Goal: Information Seeking & Learning: Learn about a topic

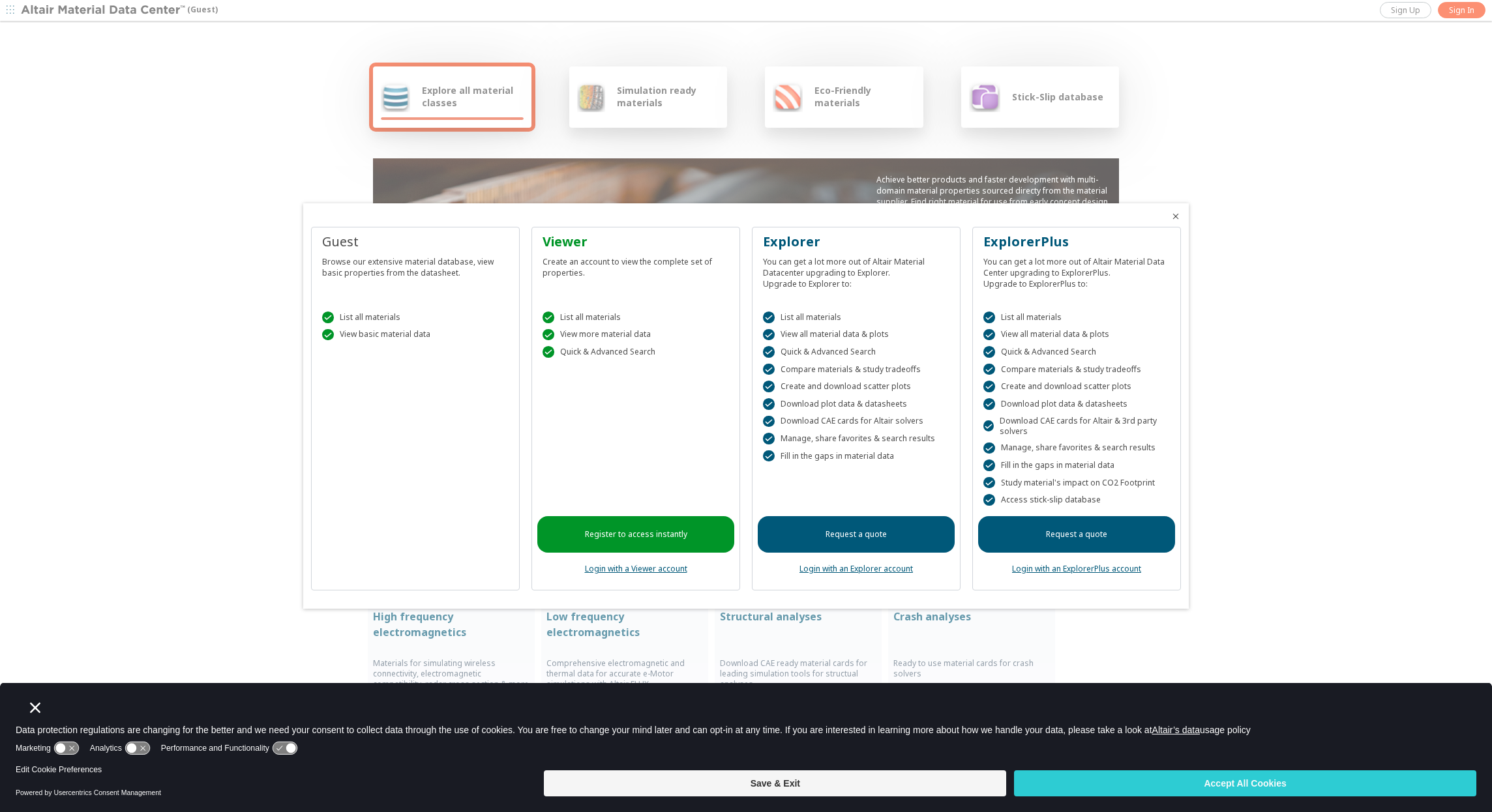
click at [1463, 7] on div at bounding box center [746, 406] width 1492 height 812
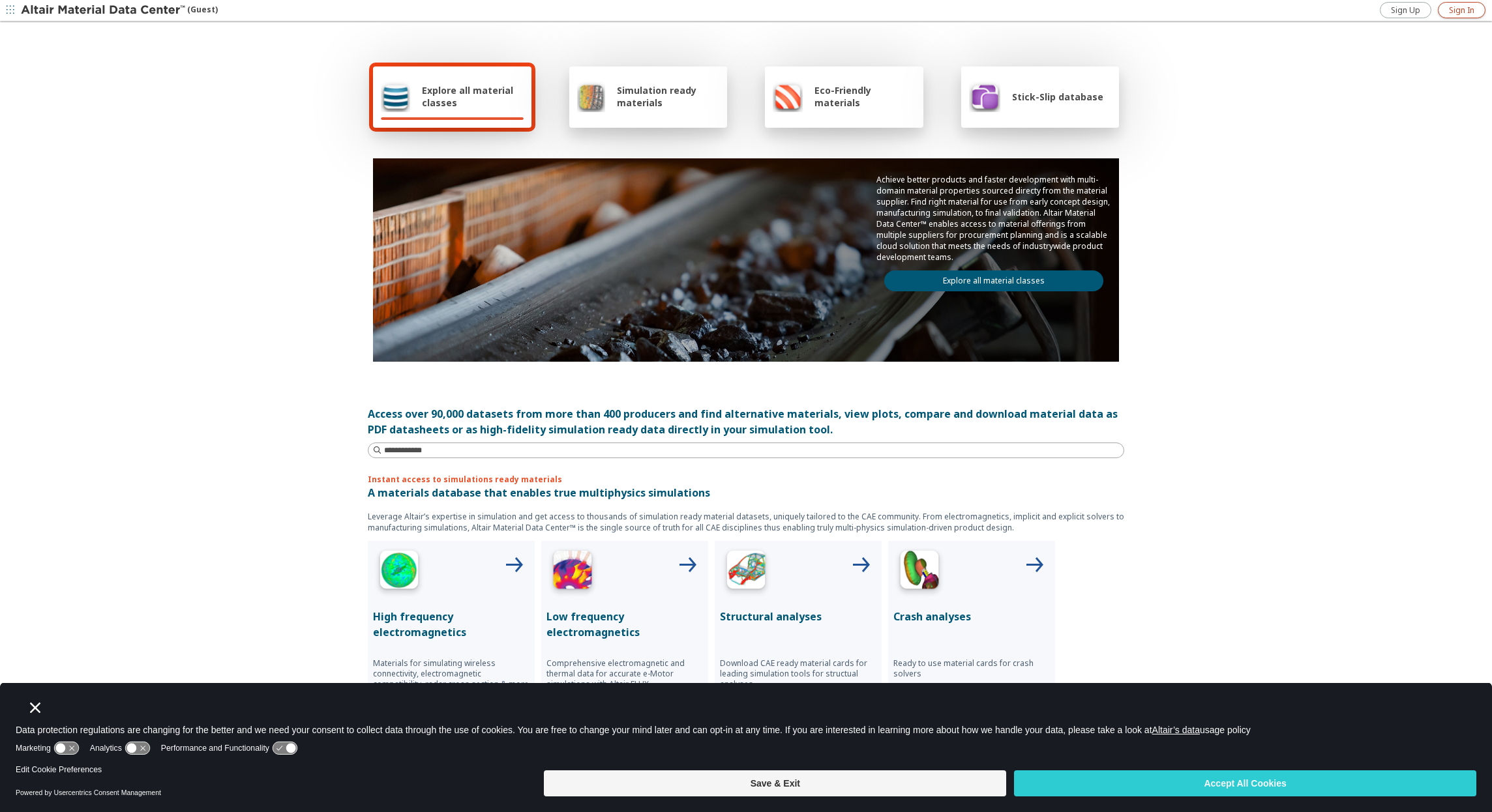
click at [1449, 9] on span "Sign In" at bounding box center [1462, 10] width 25 height 11
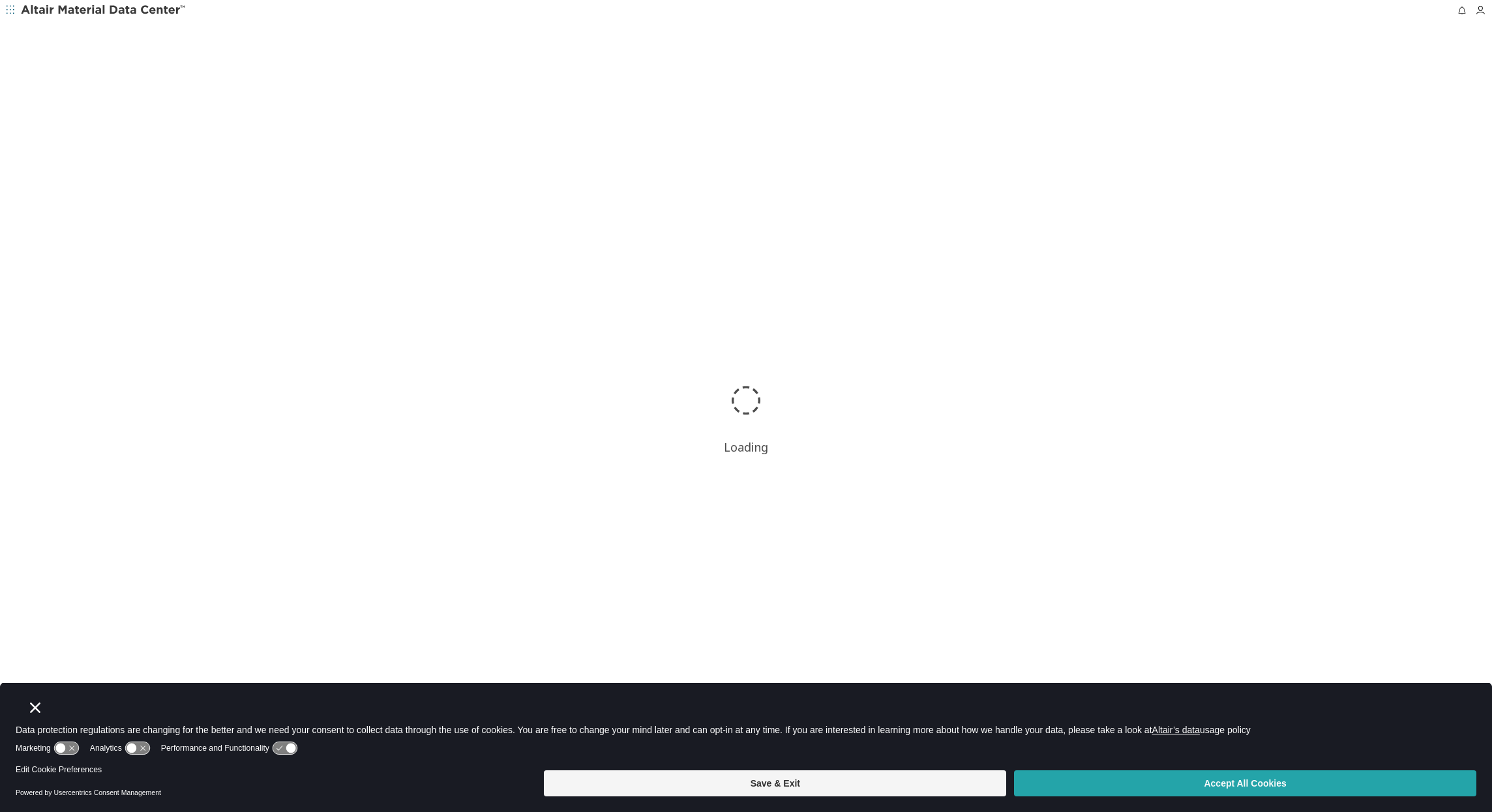
click at [1192, 787] on button "Accept All Cookies" at bounding box center [1245, 783] width 462 height 26
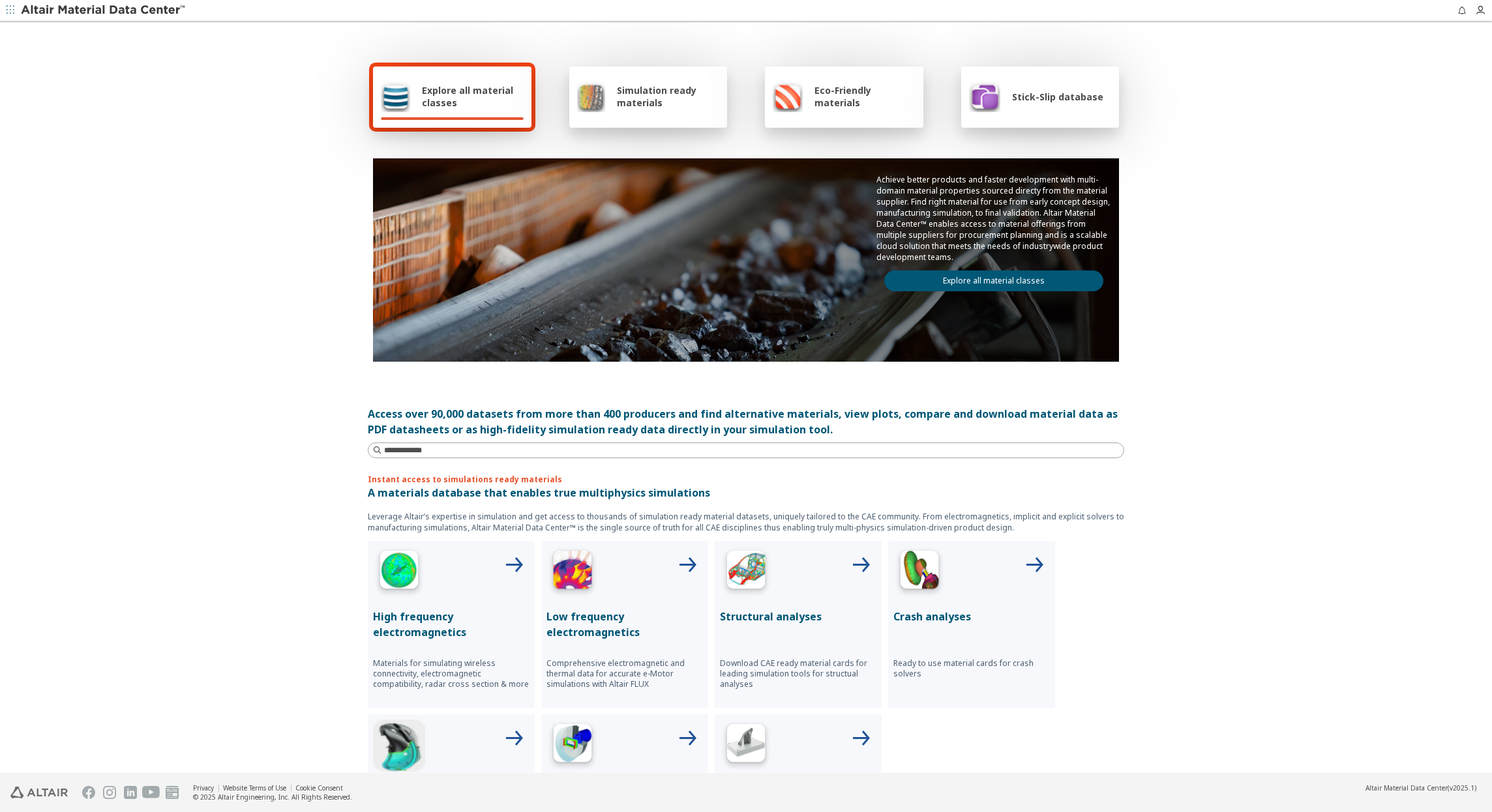
click at [635, 101] on span "Simulation ready materials" at bounding box center [668, 96] width 103 height 25
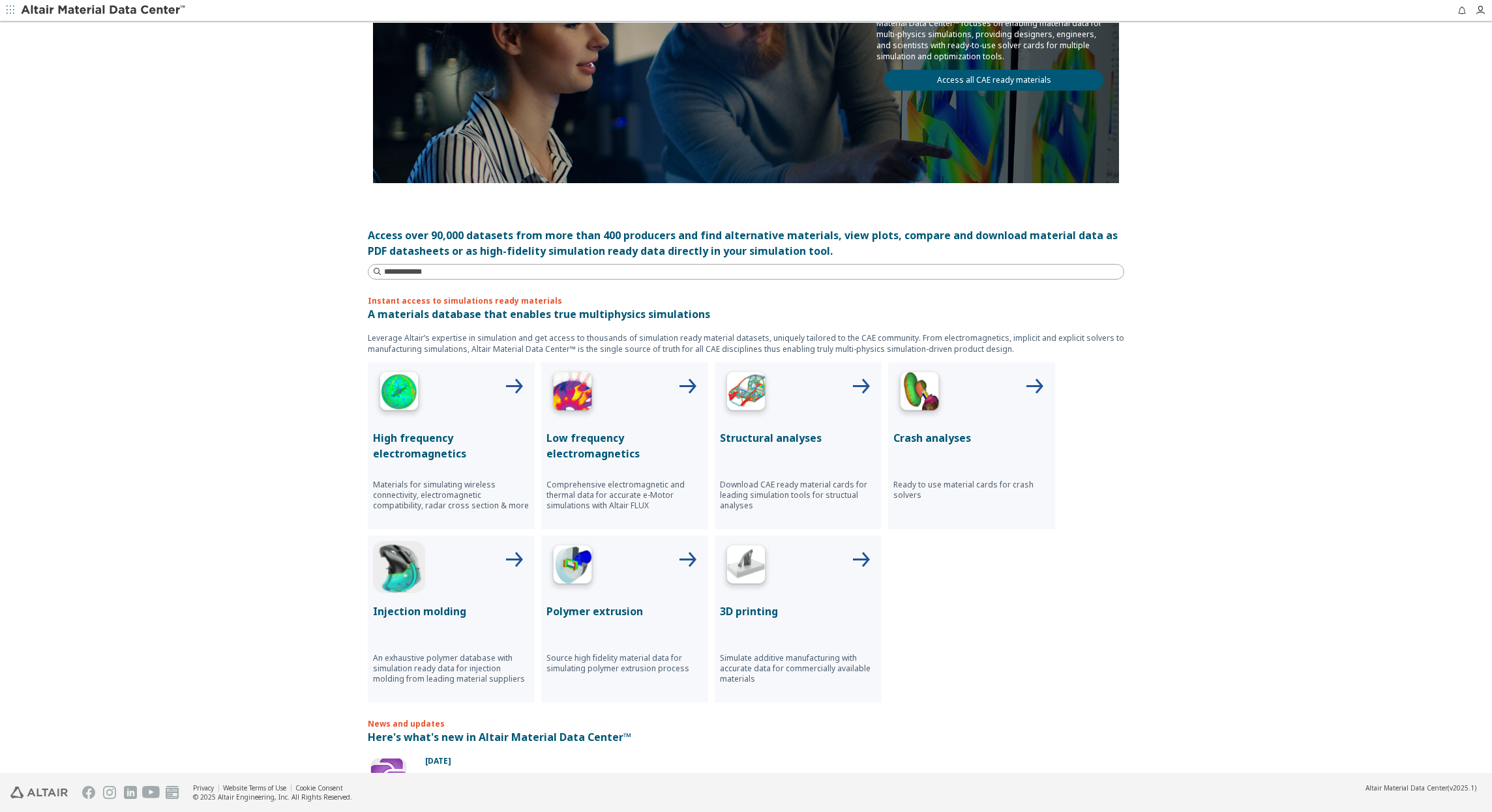
scroll to position [195, 0]
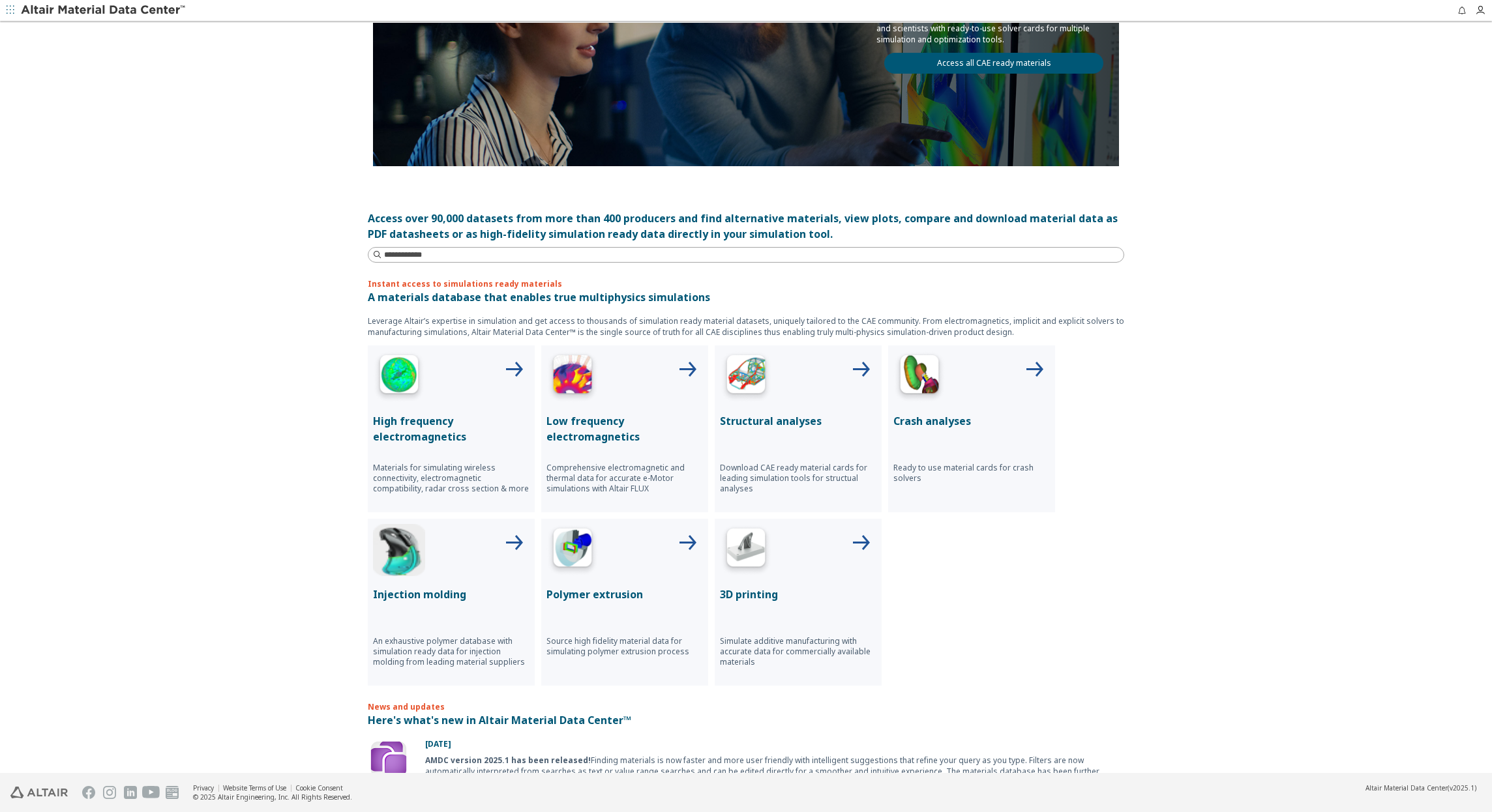
click at [803, 382] on div at bounding box center [798, 377] width 157 height 52
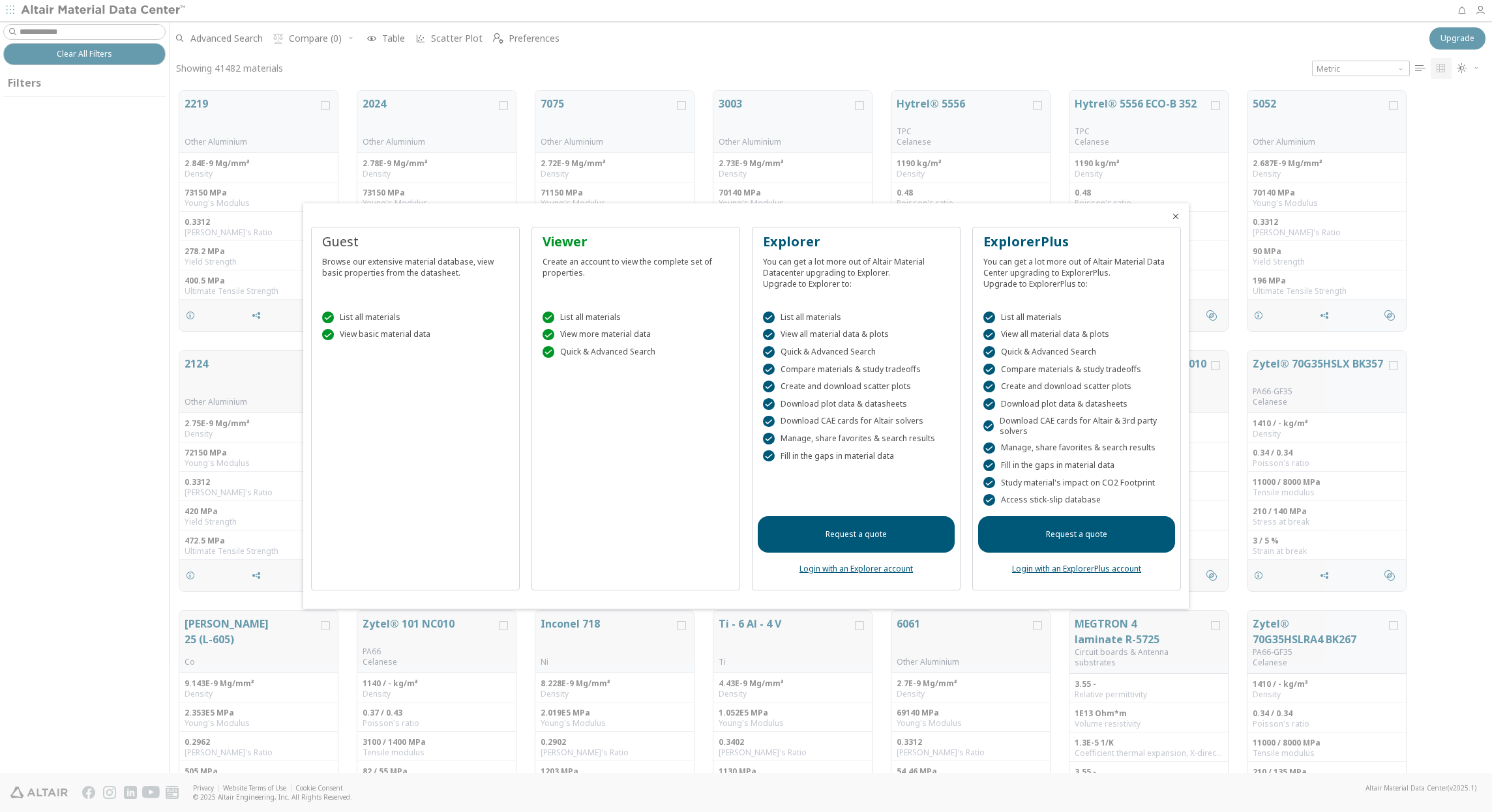
scroll to position [681, 1313]
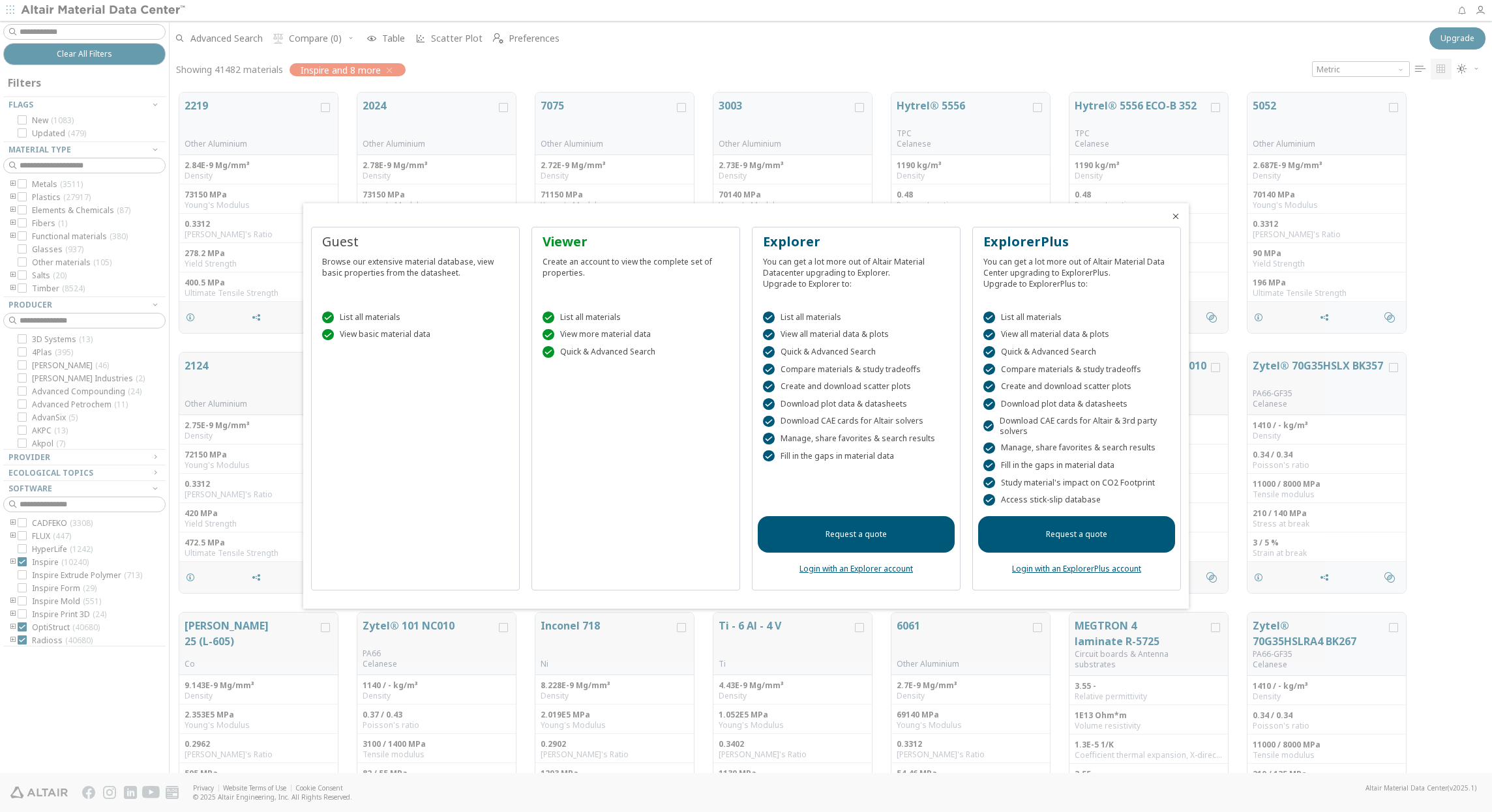
click at [1175, 214] on icon "Close" at bounding box center [1176, 216] width 11 height 11
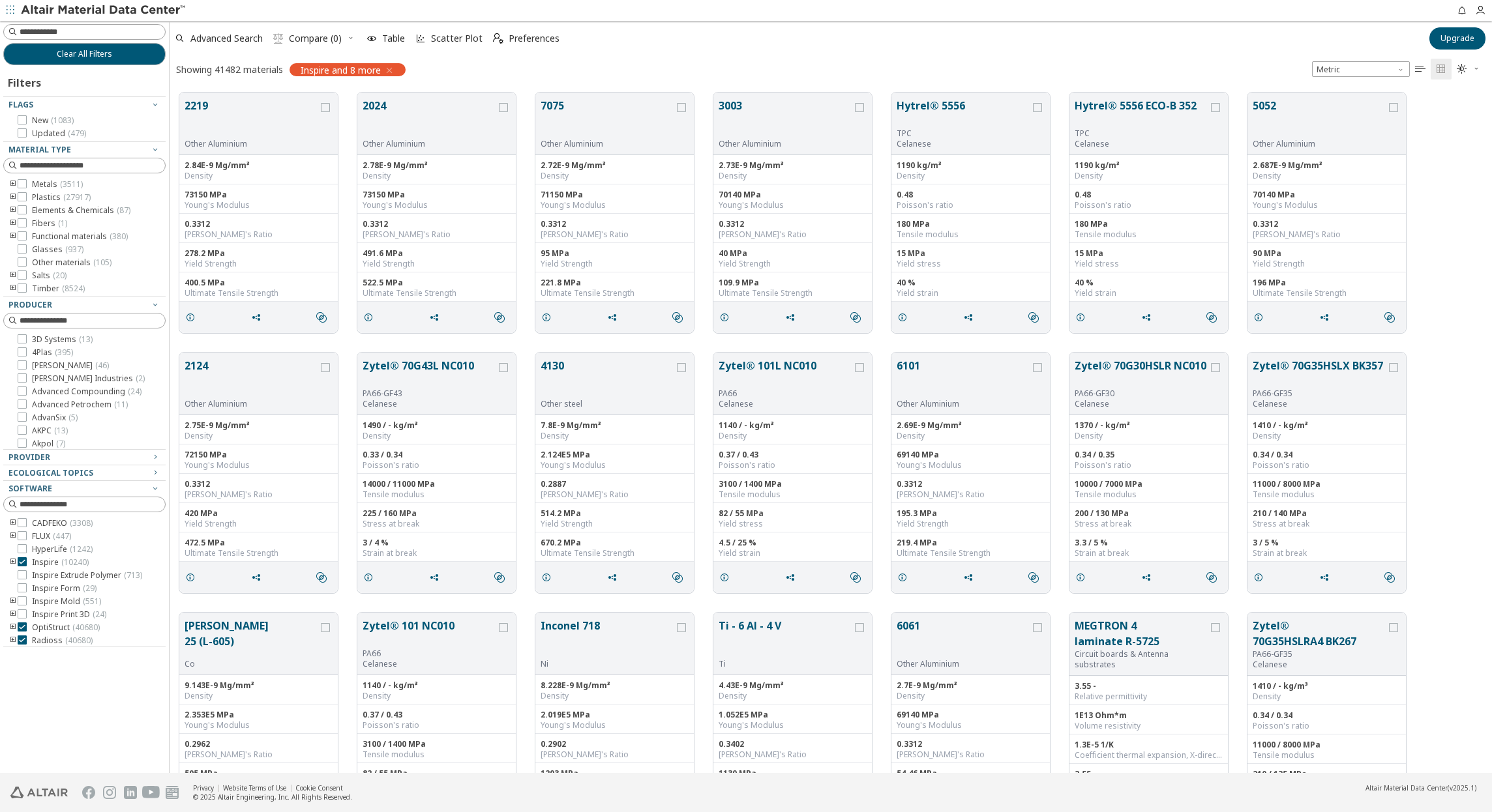
click at [13, 287] on icon "toogle group" at bounding box center [13, 288] width 9 height 11
click at [42, 299] on icon at bounding box center [41, 301] width 9 height 9
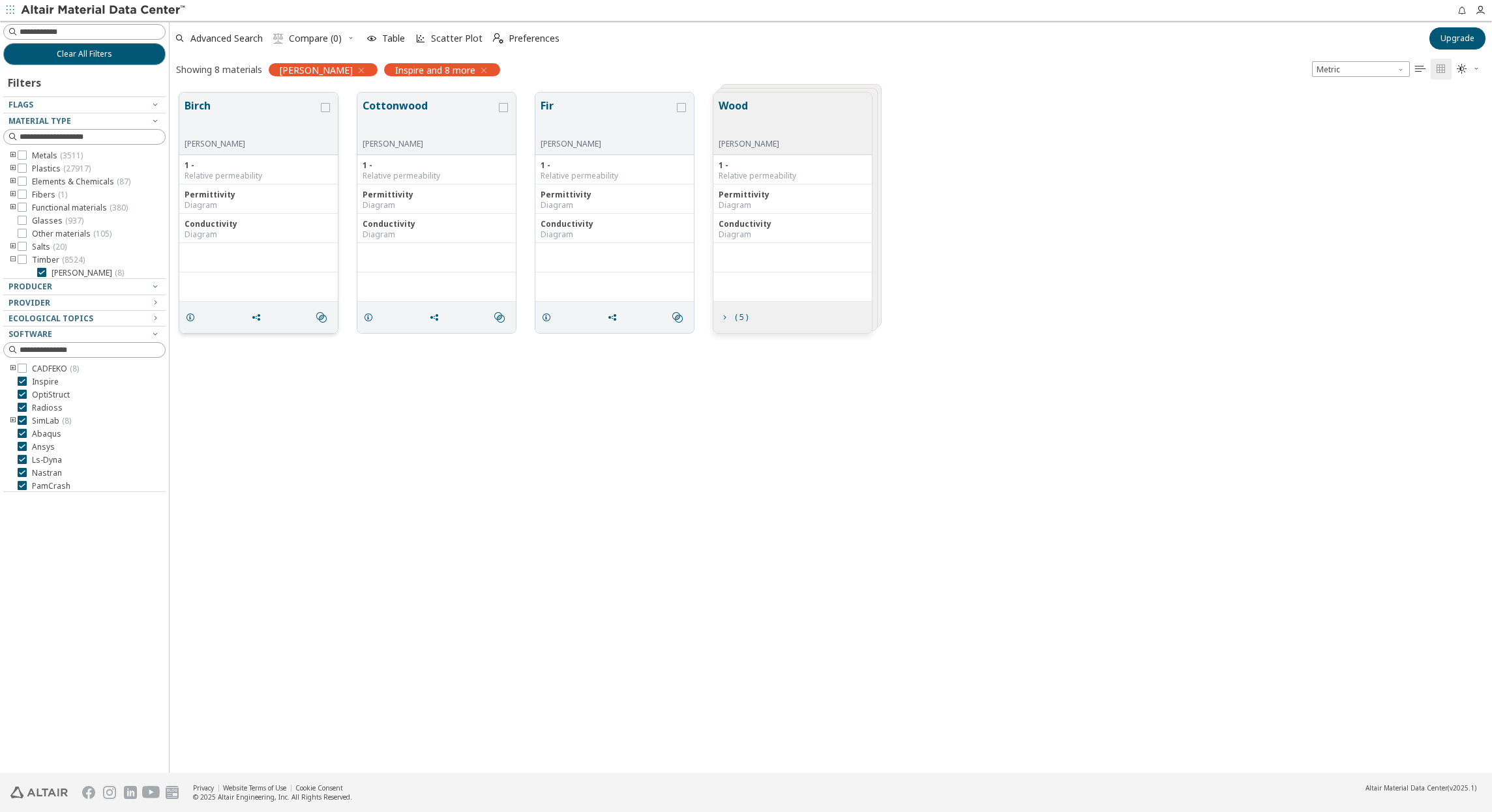
click at [205, 106] on button "Birch" at bounding box center [251, 118] width 134 height 41
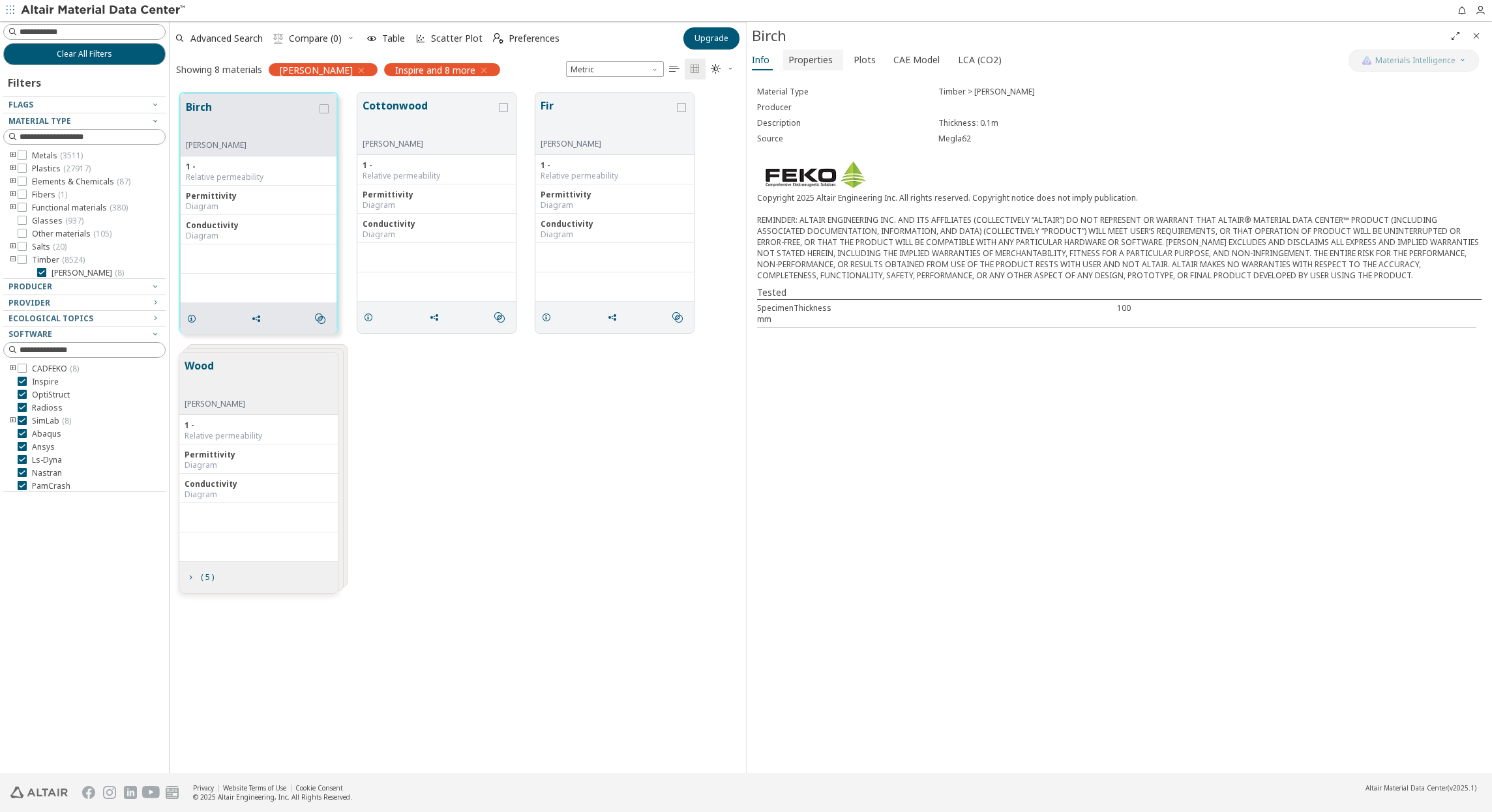
click at [816, 54] on span "Properties" at bounding box center [810, 60] width 44 height 21
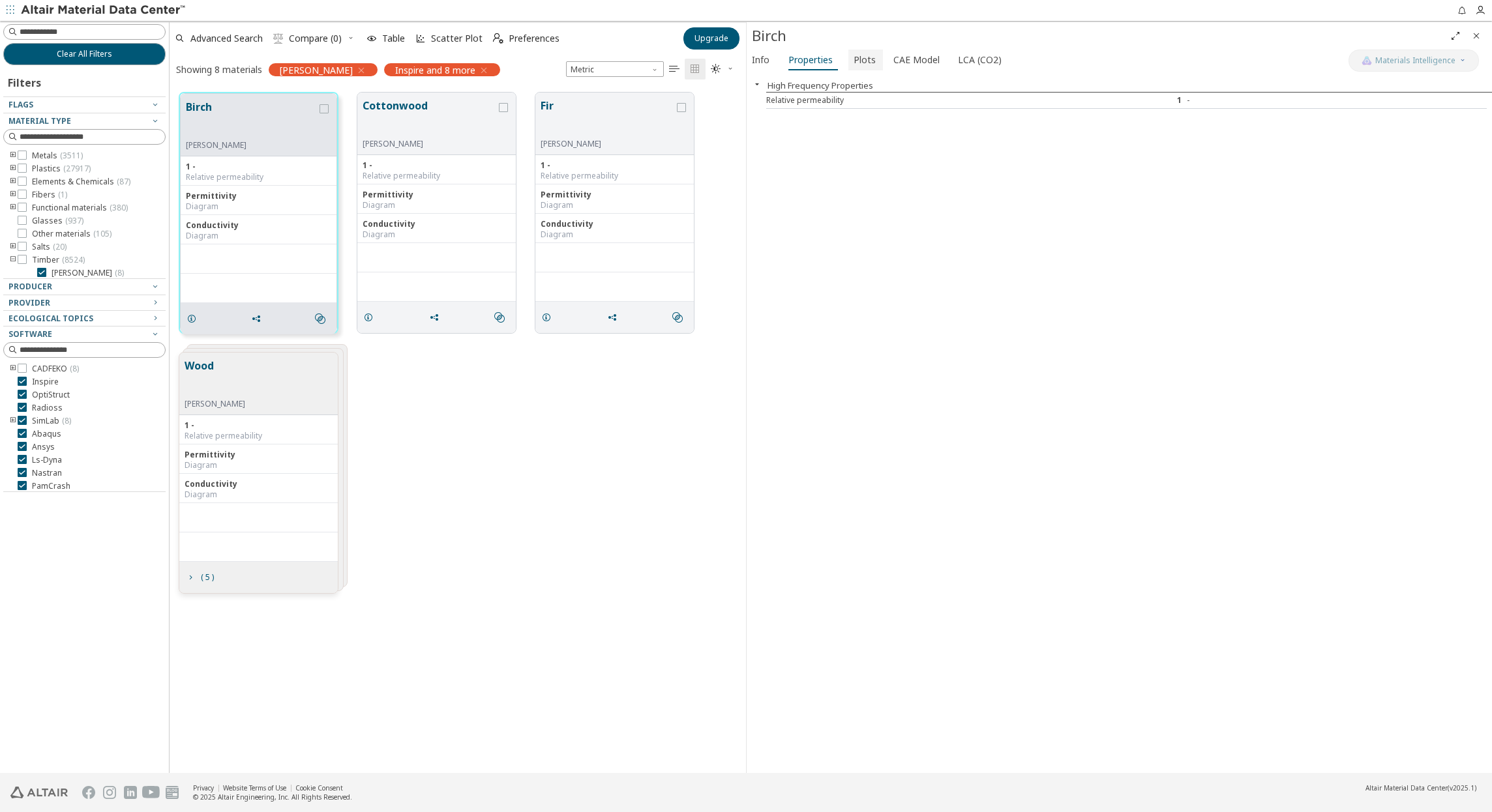
click at [854, 61] on span "Plots" at bounding box center [865, 60] width 22 height 21
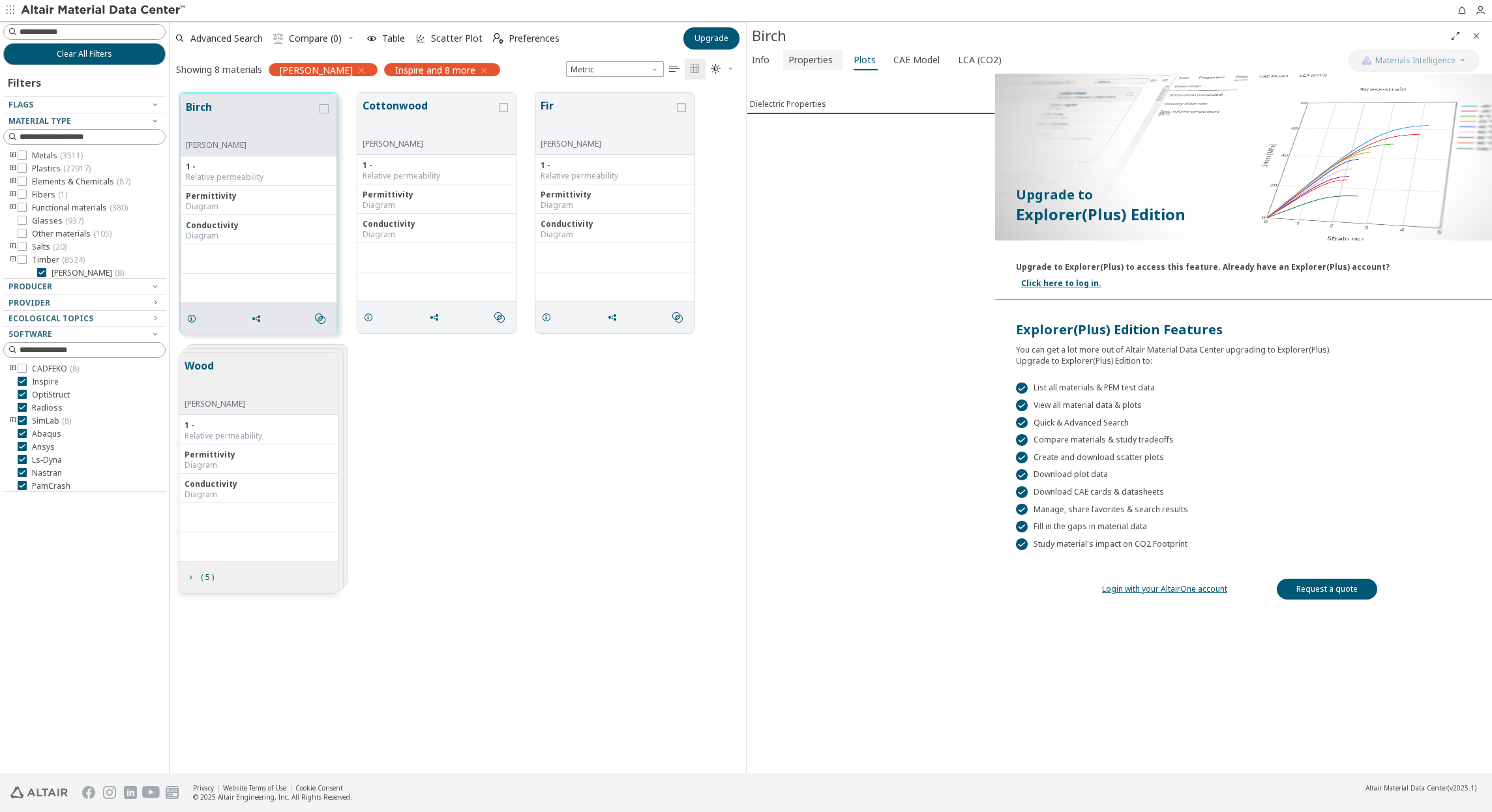
click at [816, 60] on span "Properties" at bounding box center [810, 60] width 44 height 21
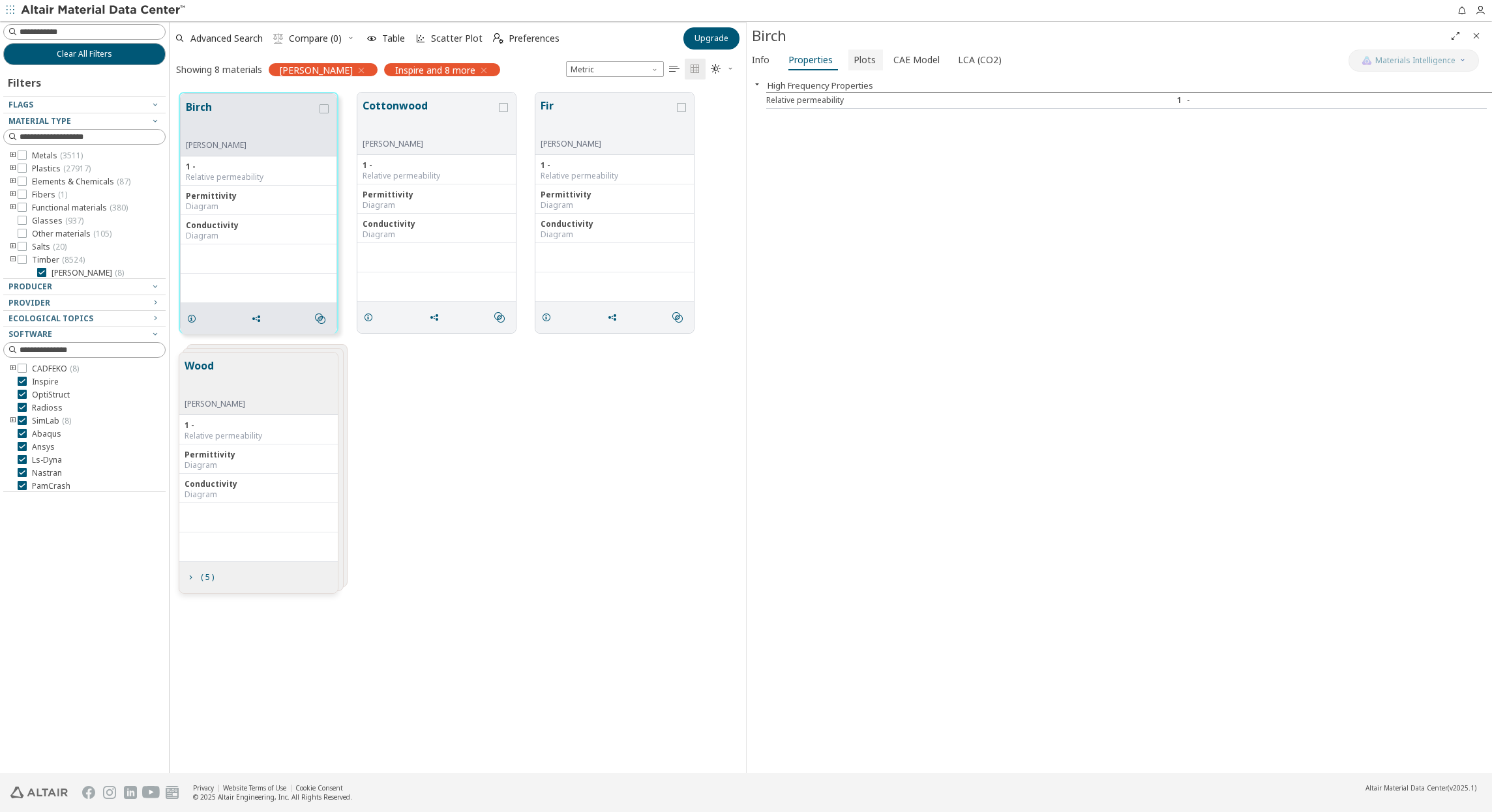
click at [854, 59] on span "Plots" at bounding box center [865, 60] width 22 height 21
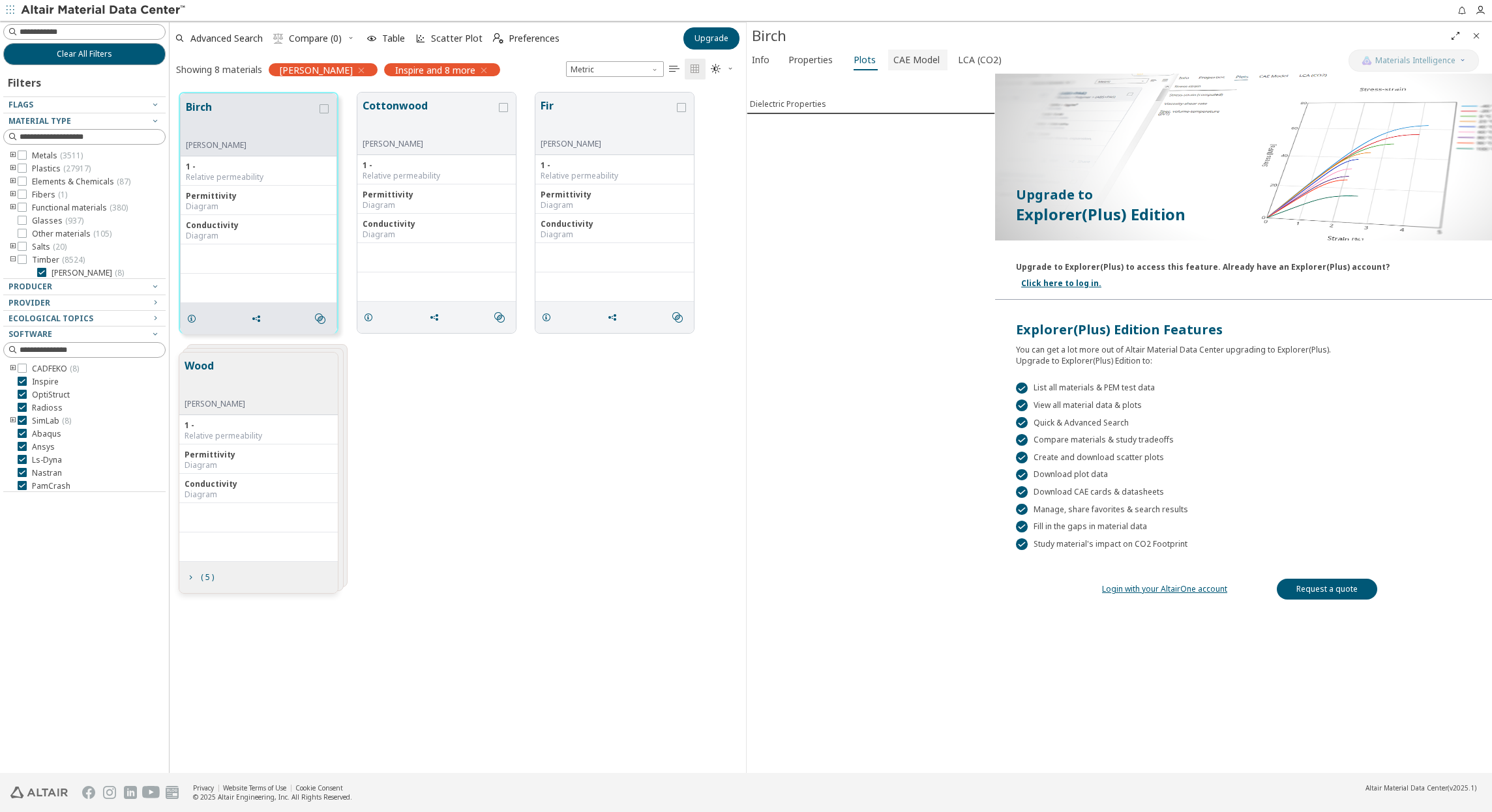
click at [912, 56] on span "CAE Model" at bounding box center [916, 60] width 46 height 21
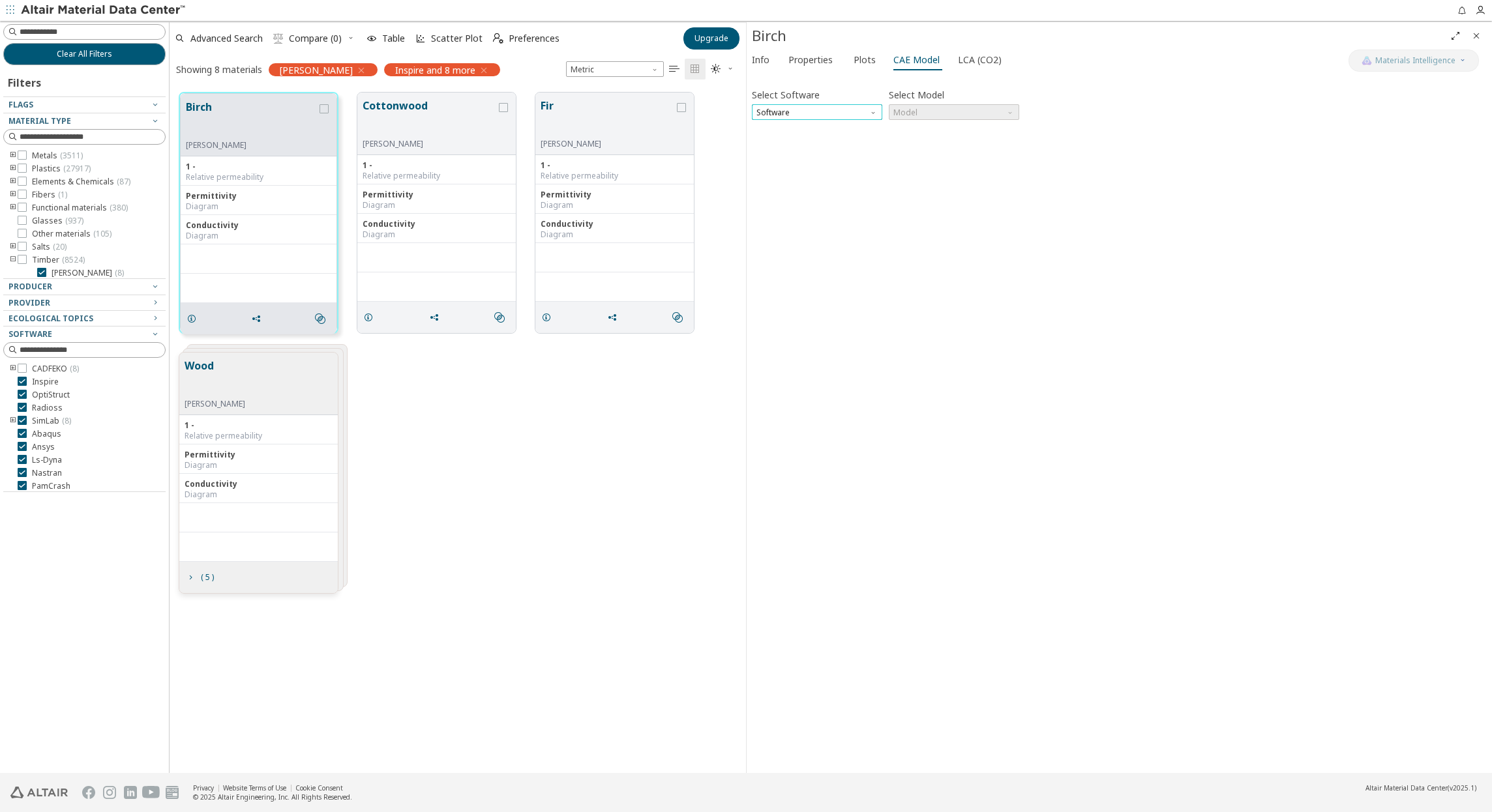
click at [851, 104] on span "Software" at bounding box center [816, 112] width 130 height 15
click at [815, 146] on span "SimLab" at bounding box center [817, 143] width 120 height 9
click at [938, 117] on span "Model" at bounding box center [953, 112] width 130 height 15
click at [781, 162] on div "Select Software SimLab Select Model Model Invalid data. Please check your input." at bounding box center [1119, 423] width 735 height 689
click at [958, 63] on span "LCA (CO2)" at bounding box center [979, 60] width 44 height 21
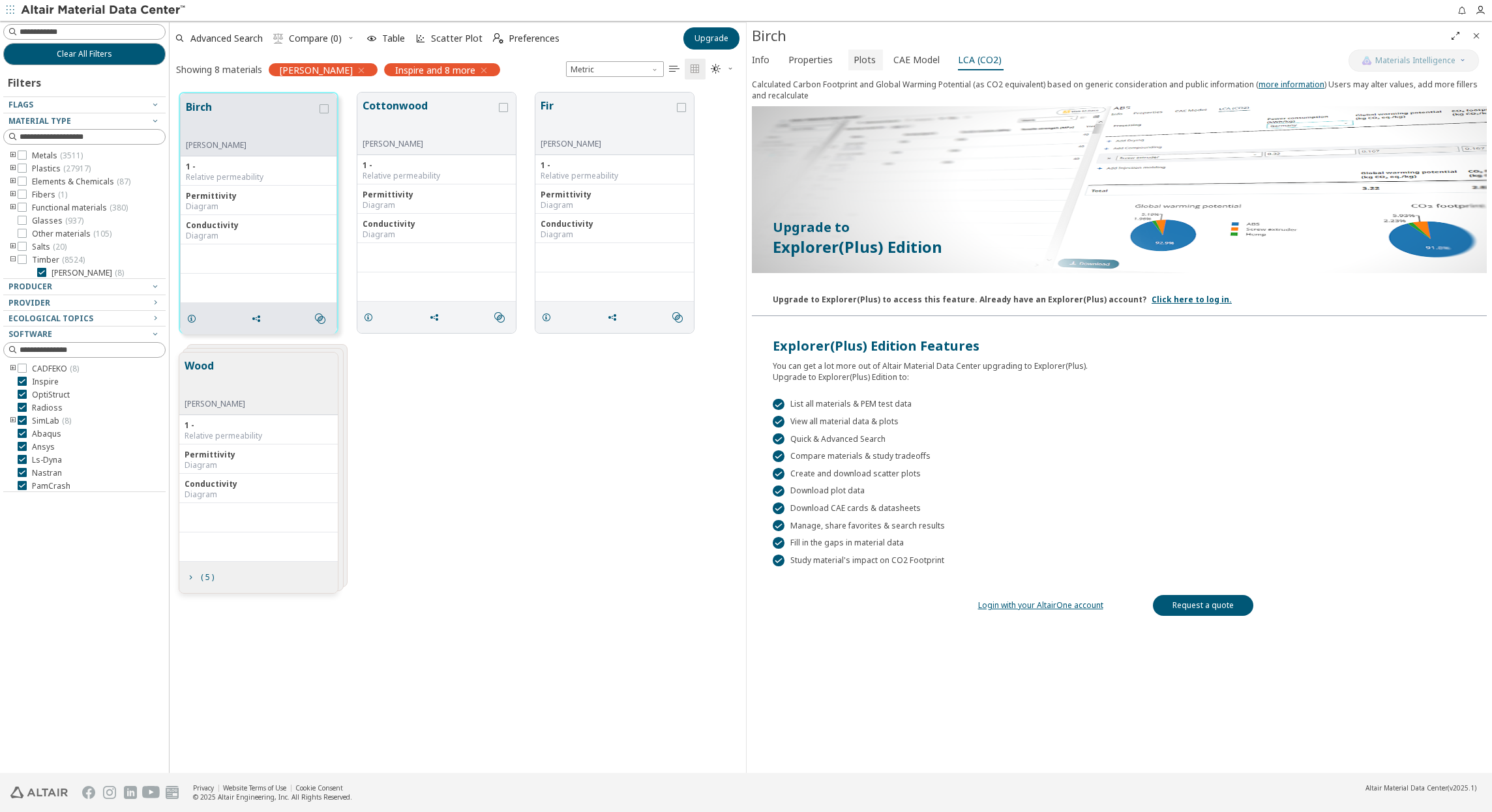
click at [866, 67] on span "Plots" at bounding box center [865, 60] width 22 height 21
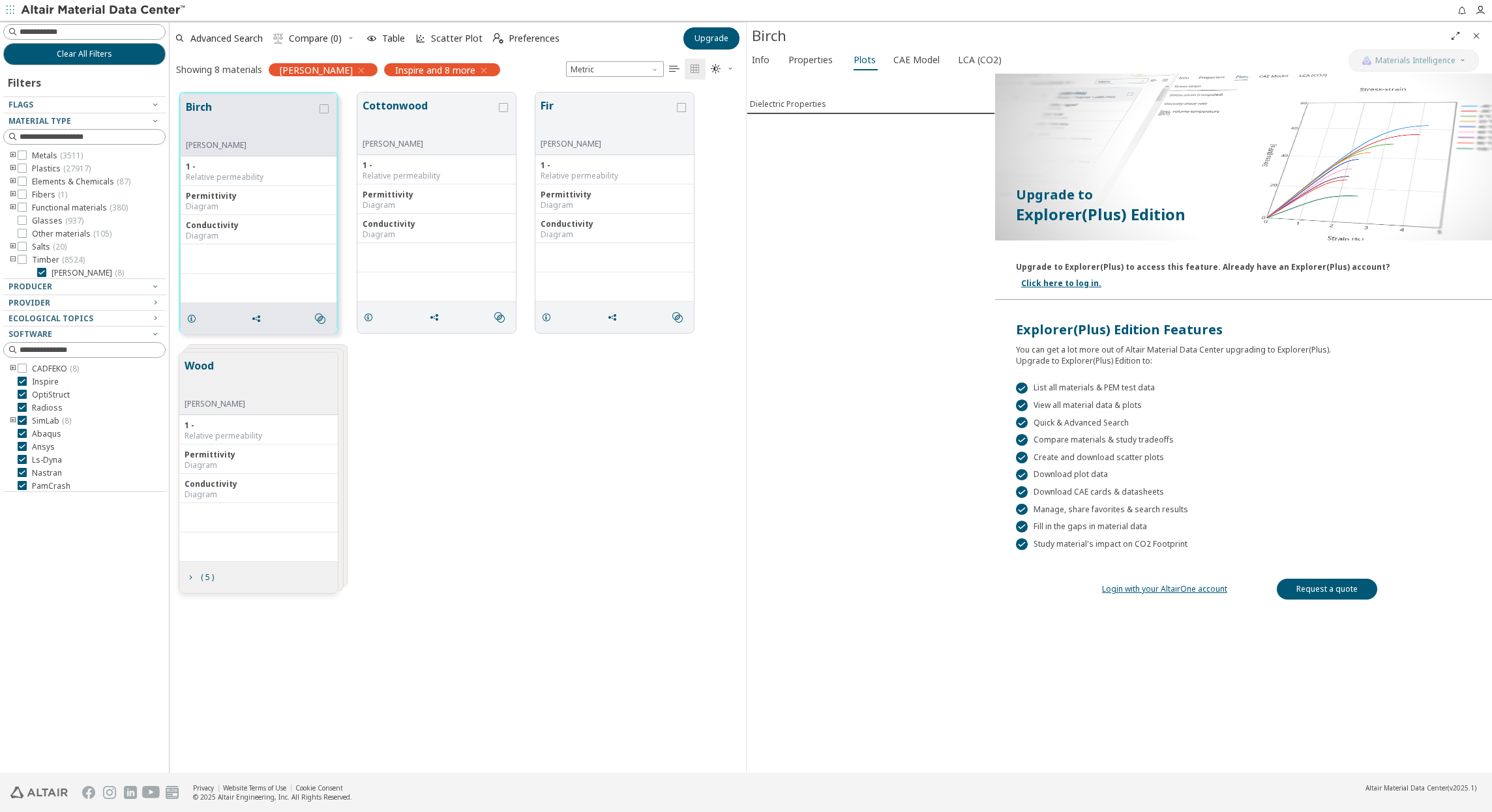
scroll to position [3, 0]
click at [449, 122] on button "Cottonwood" at bounding box center [430, 118] width 134 height 41
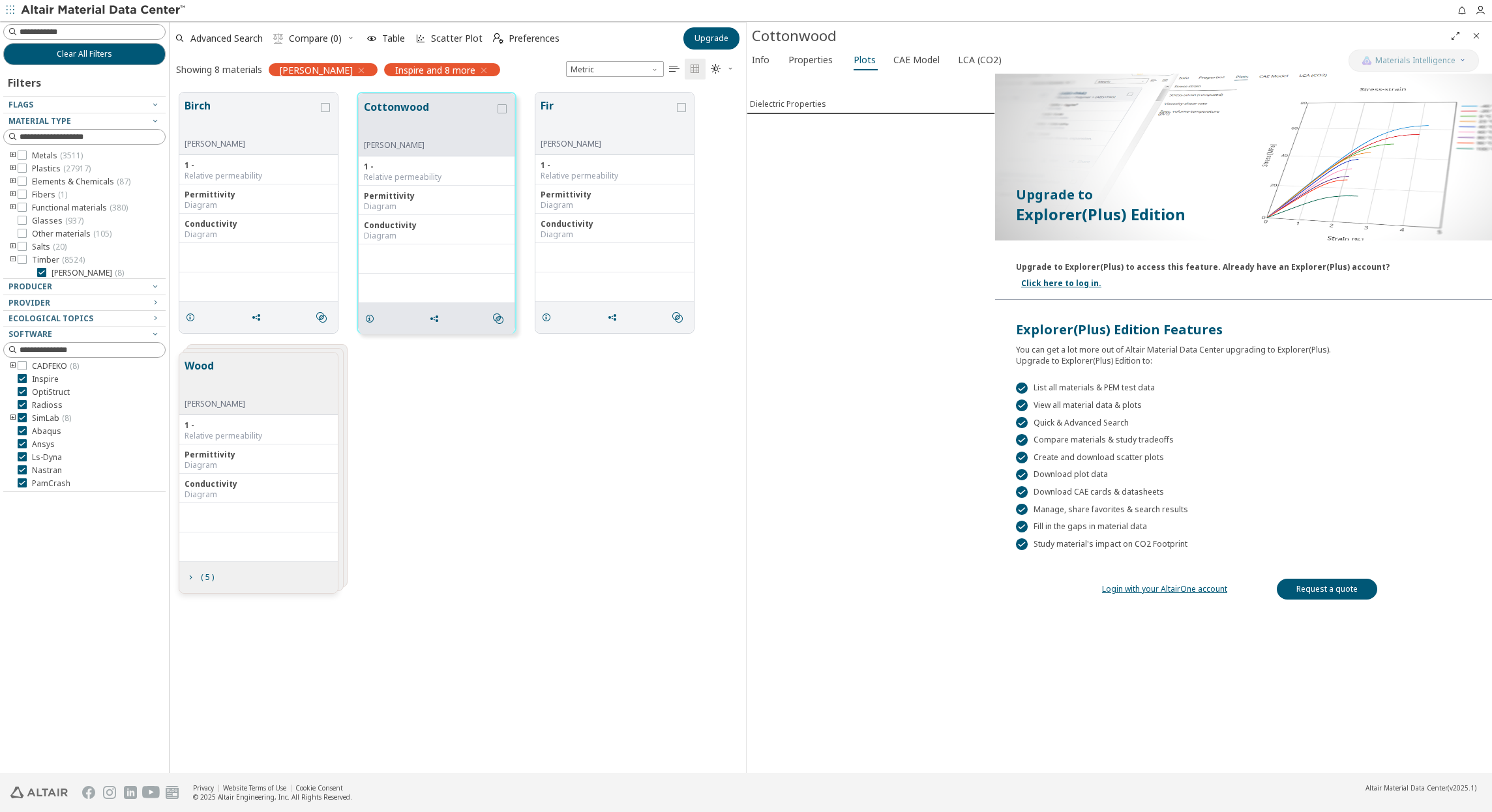
click at [15, 150] on icon "toogle group" at bounding box center [13, 155] width 9 height 11
click at [70, 193] on span "Controlled expansion alloys ( 17 )" at bounding box center [105, 200] width 109 height 21
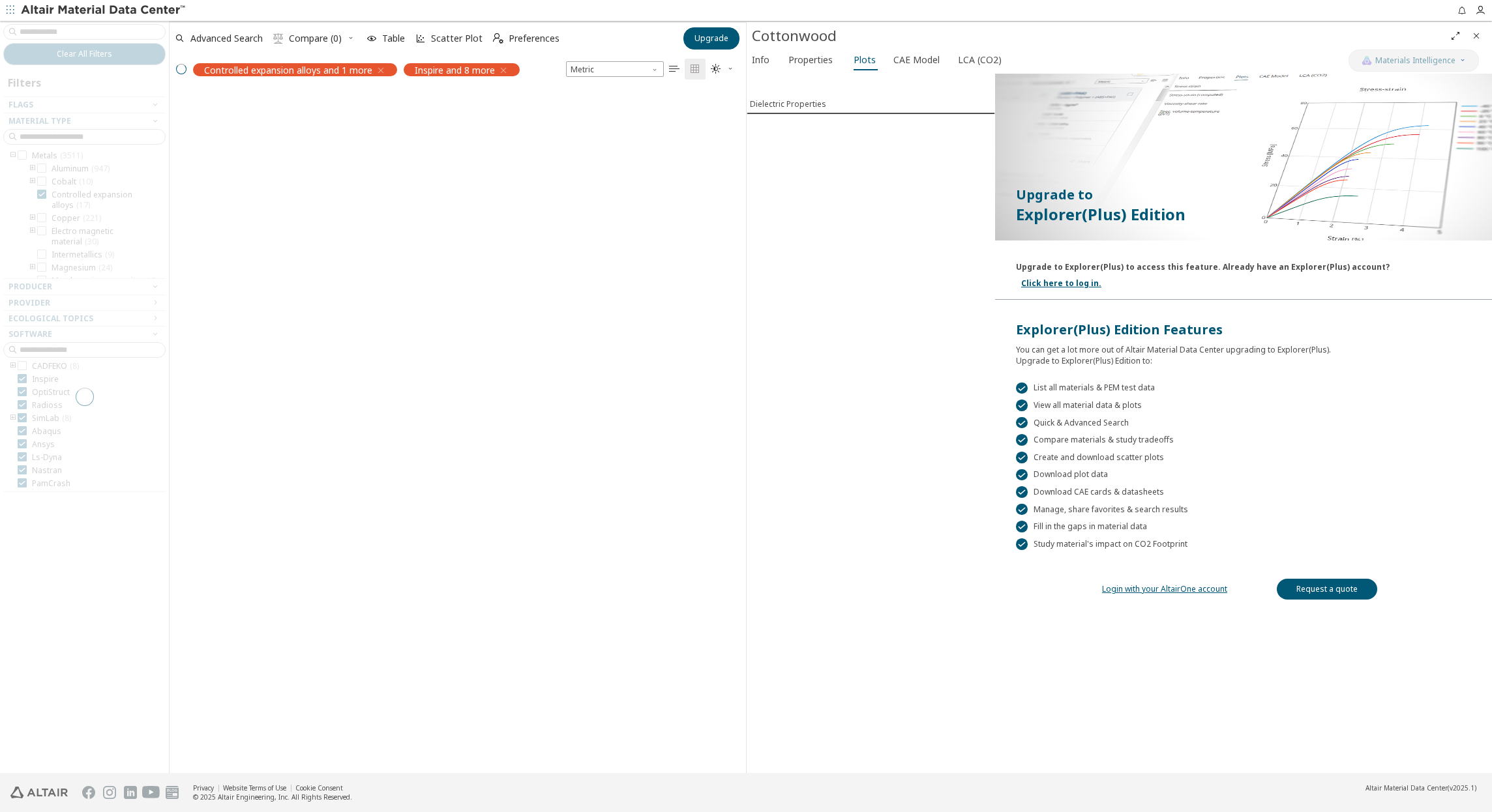
scroll to position [659, 567]
